Goal: Transaction & Acquisition: Purchase product/service

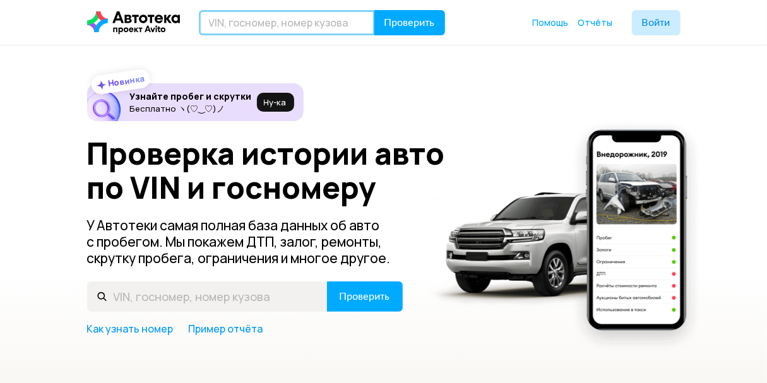
click at [235, 25] on input "text" at bounding box center [287, 22] width 176 height 25
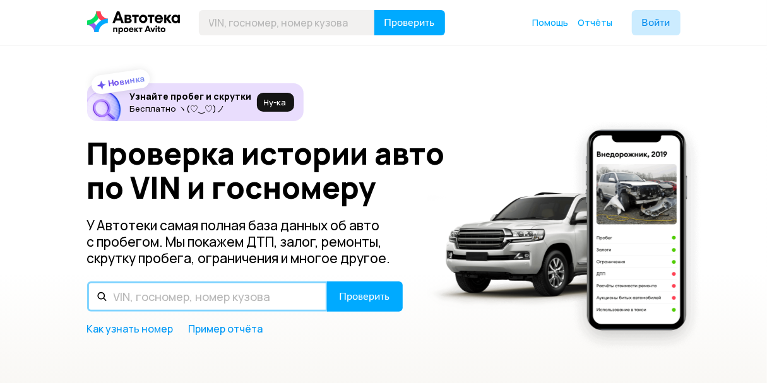
click at [140, 283] on input "text" at bounding box center [207, 297] width 241 height 30
drag, startPoint x: 139, startPoint y: 299, endPoint x: 110, endPoint y: 294, distance: 29.5
click at [110, 294] on input "XUS" at bounding box center [207, 297] width 241 height 30
paste input "2227SKC0001354"
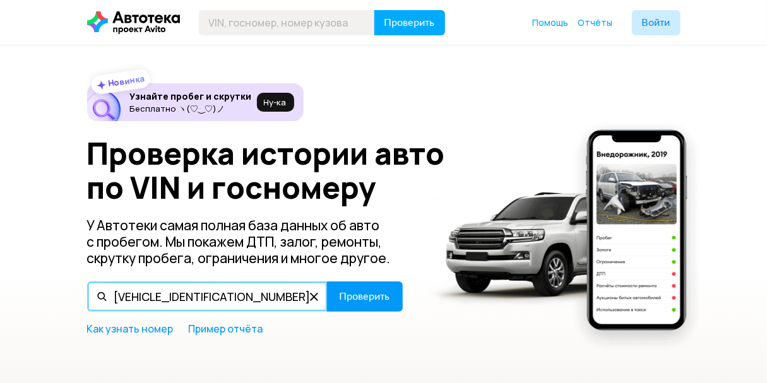
type input "[VEHICLE_IDENTIFICATION_NUMBER]"
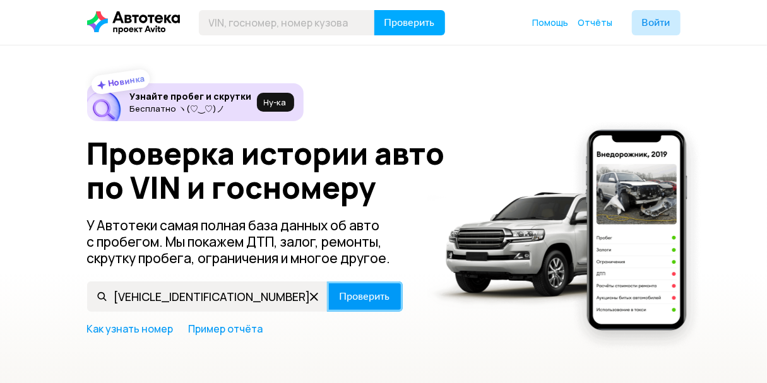
click at [372, 292] on span "Проверить" at bounding box center [365, 297] width 51 height 10
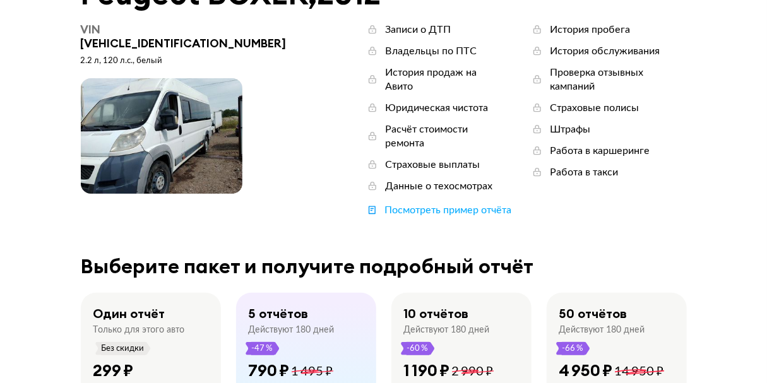
scroll to position [189, 0]
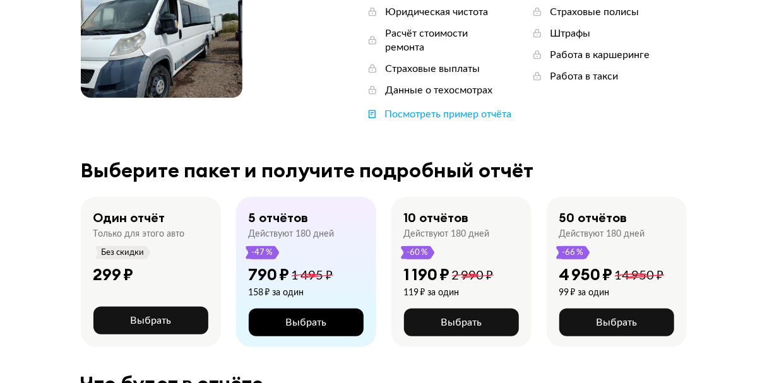
click at [302, 318] on span "Выбрать" at bounding box center [305, 323] width 41 height 10
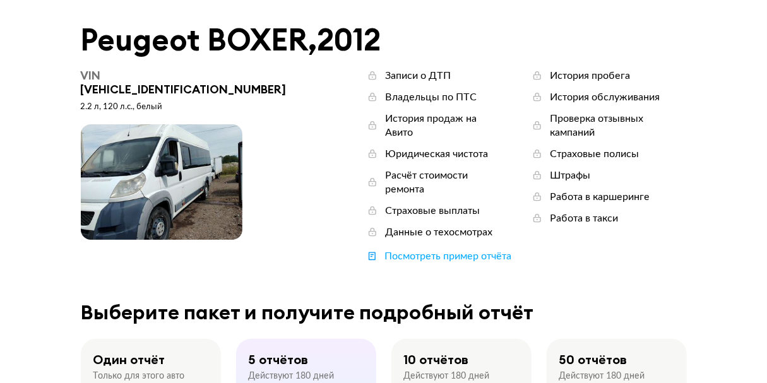
scroll to position [189, 0]
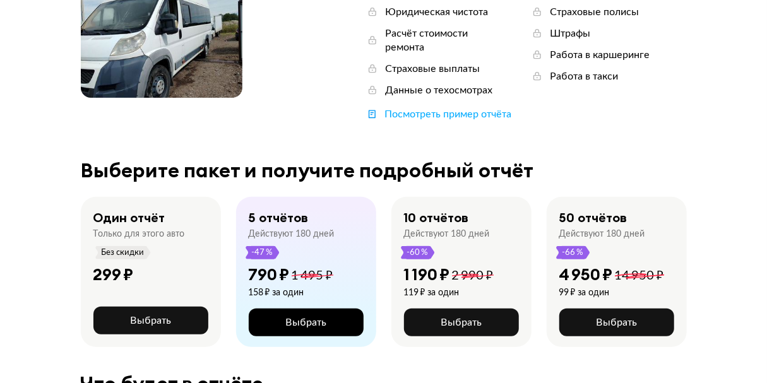
click at [292, 318] on span "Выбрать" at bounding box center [305, 323] width 41 height 10
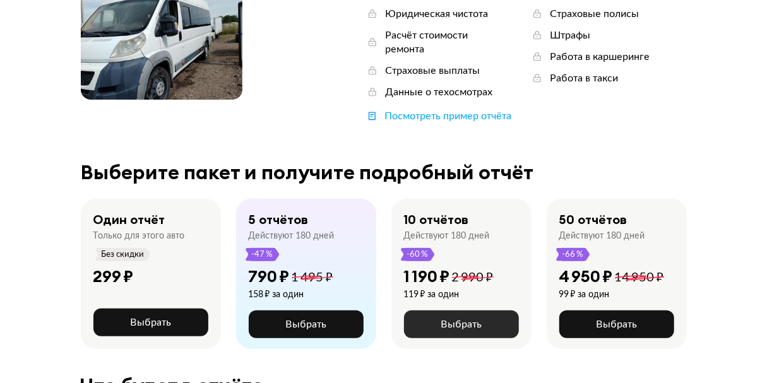
scroll to position [189, 0]
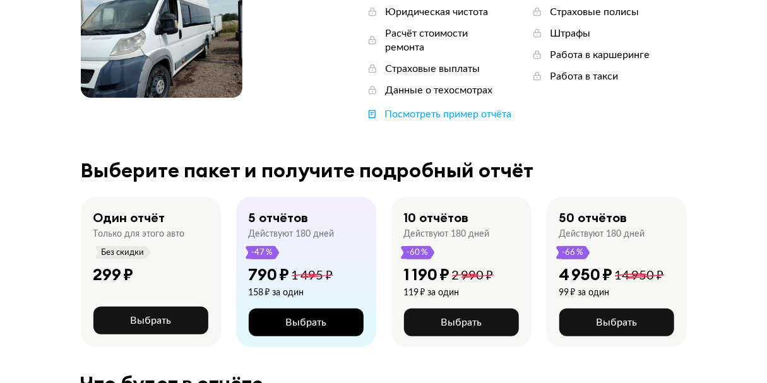
click at [302, 318] on span "Выбрать" at bounding box center [305, 323] width 41 height 10
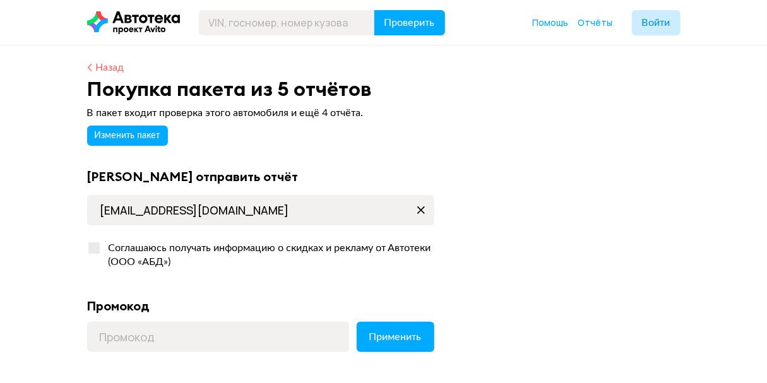
click at [107, 71] on div "Назад" at bounding box center [110, 68] width 28 height 14
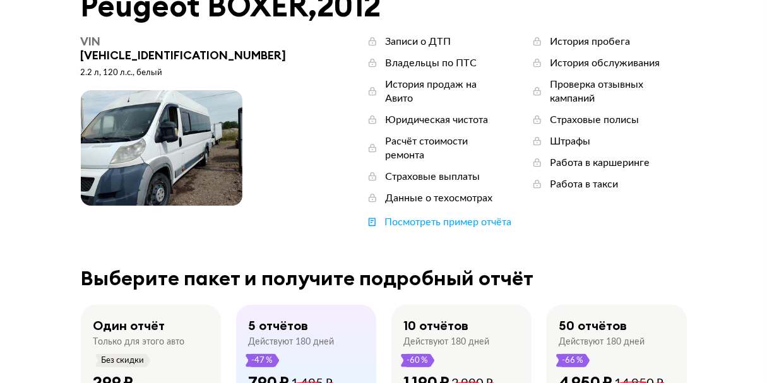
scroll to position [189, 0]
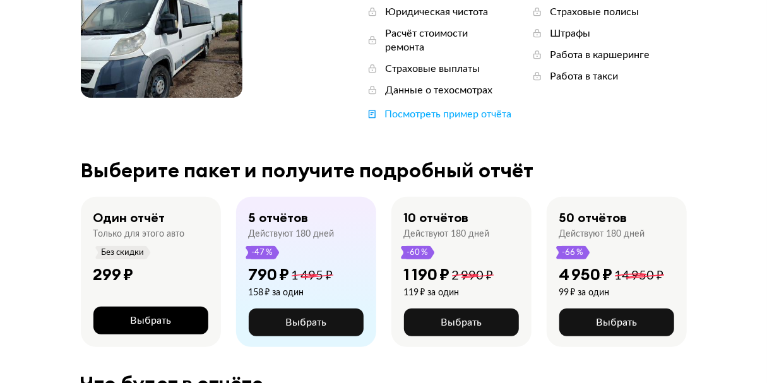
click at [152, 316] on span "Выбрать" at bounding box center [150, 321] width 41 height 10
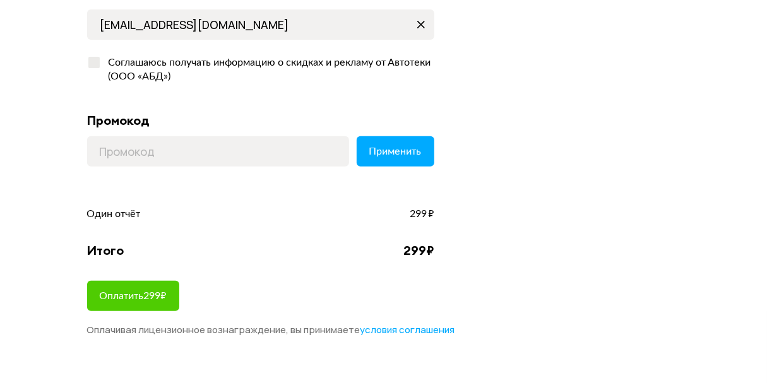
scroll to position [189, 0]
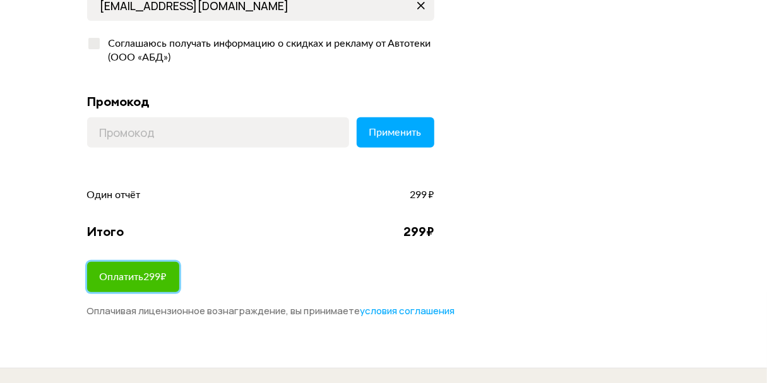
click at [129, 273] on span "Оплатить 299 ₽" at bounding box center [133, 277] width 67 height 10
